Goal: Transaction & Acquisition: Purchase product/service

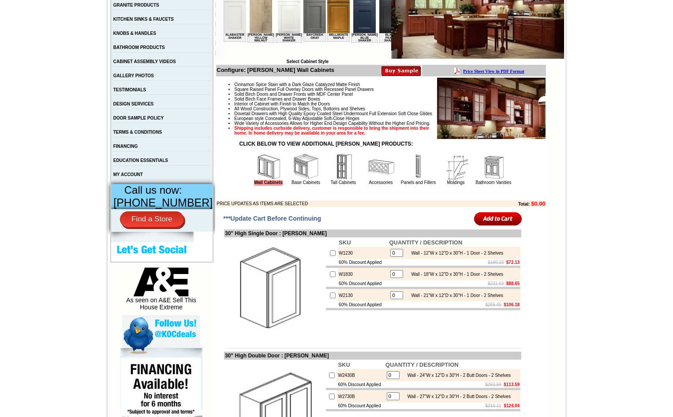
scroll to position [221, 0]
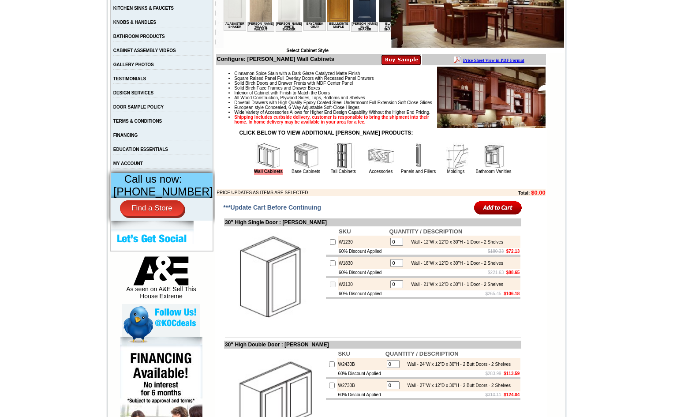
click at [46, 181] on input "0" at bounding box center [396, 284] width 13 height 8
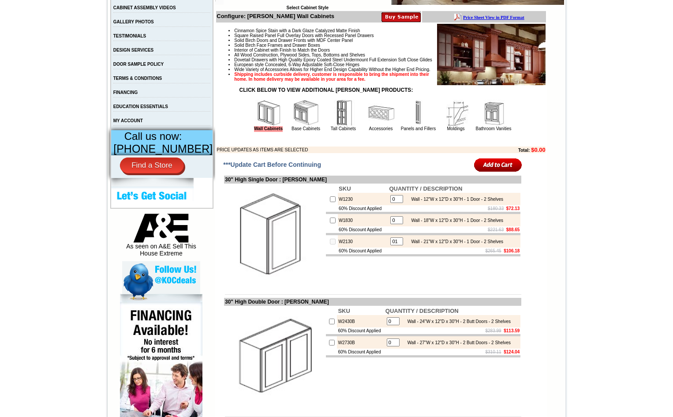
scroll to position [265, 0]
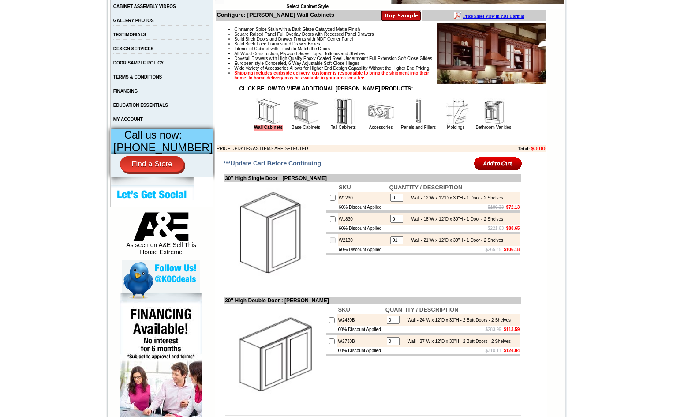
type input "01"
checkbox input "true"
click at [46, 181] on input "0" at bounding box center [393, 320] width 13 height 8
type input "01"
checkbox input "true"
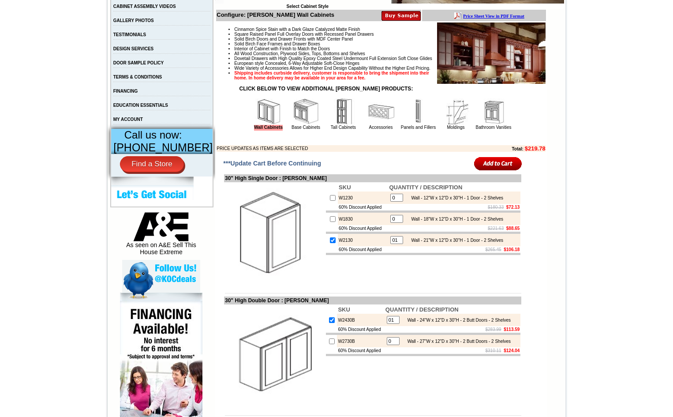
click at [46, 171] on input "image" at bounding box center [498, 163] width 48 height 15
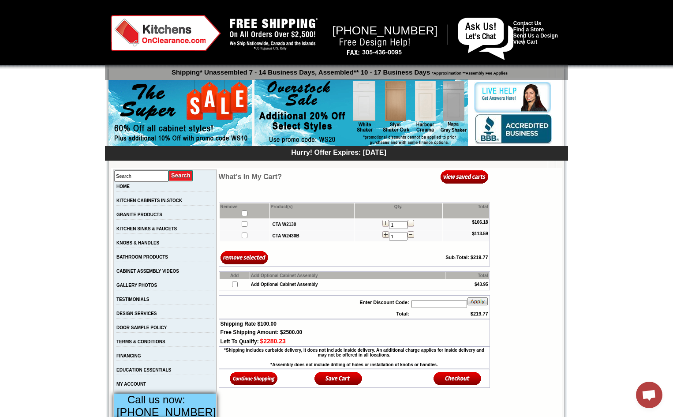
click at [448, 307] on input "text" at bounding box center [440, 304] width 56 height 8
paste input "WS50"
type input "WS50"
click at [481, 304] on img at bounding box center [477, 301] width 21 height 9
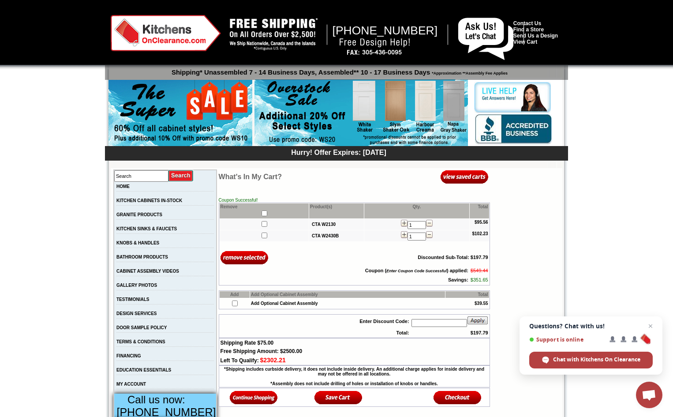
click at [431, 325] on input "text" at bounding box center [440, 323] width 56 height 8
paste input "WS50"
type input "WS50WS50"
click at [477, 322] on img at bounding box center [477, 320] width 21 height 9
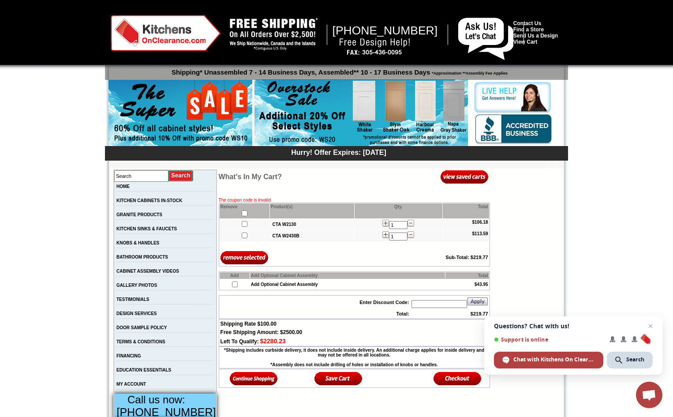
click at [458, 308] on input "text" at bounding box center [440, 304] width 56 height 8
paste input "WS50"
type input "WS50"
click at [476, 306] on img at bounding box center [477, 301] width 21 height 9
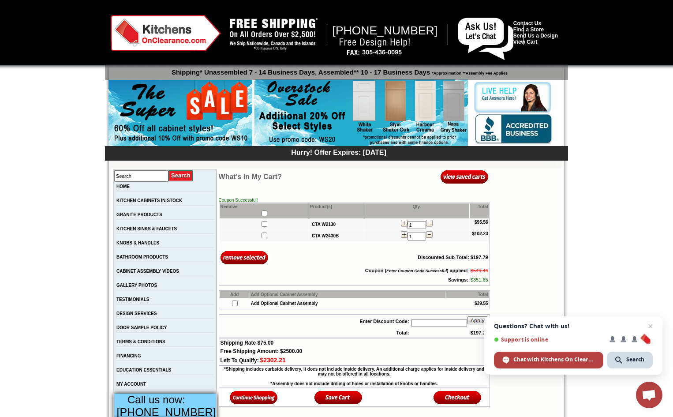
click at [442, 324] on input "text" at bounding box center [440, 323] width 56 height 8
paste input "WS50"
type input "WS50"
